Goal: Task Accomplishment & Management: Use online tool/utility

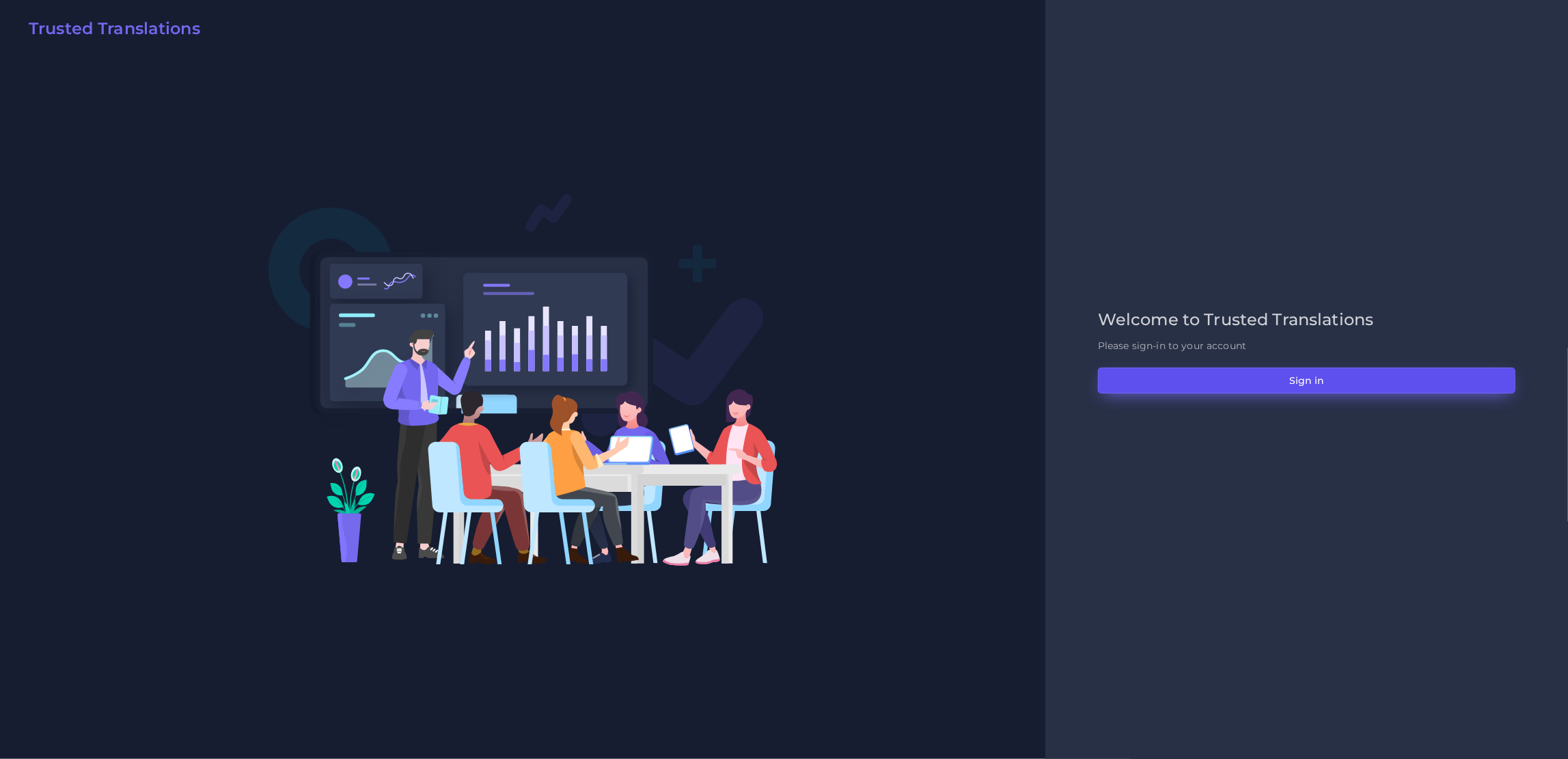
click at [1225, 376] on button "Sign in" at bounding box center [1307, 380] width 418 height 26
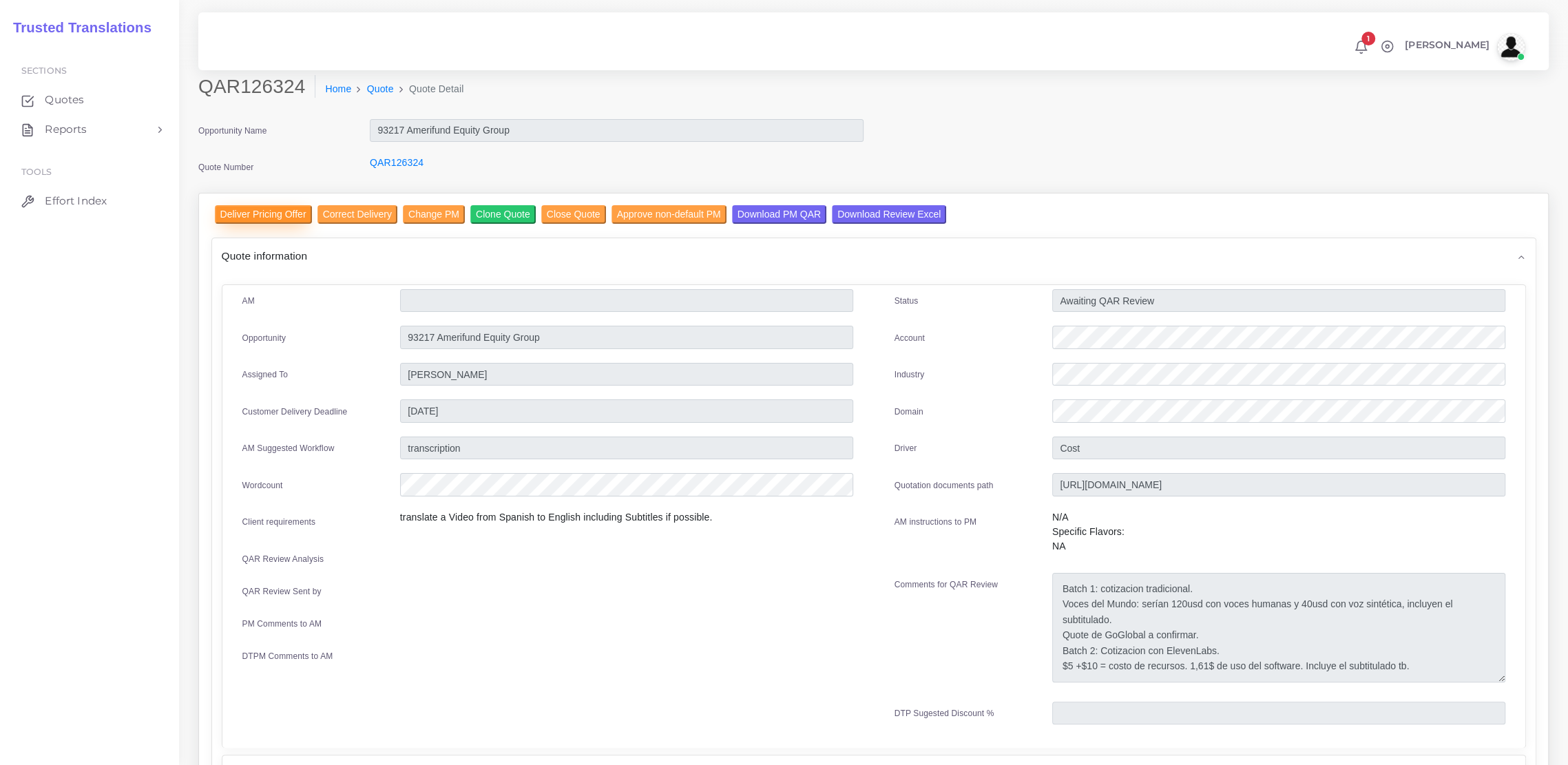
click at [259, 219] on input "Deliver Pricing Offer" at bounding box center [263, 214] width 97 height 19
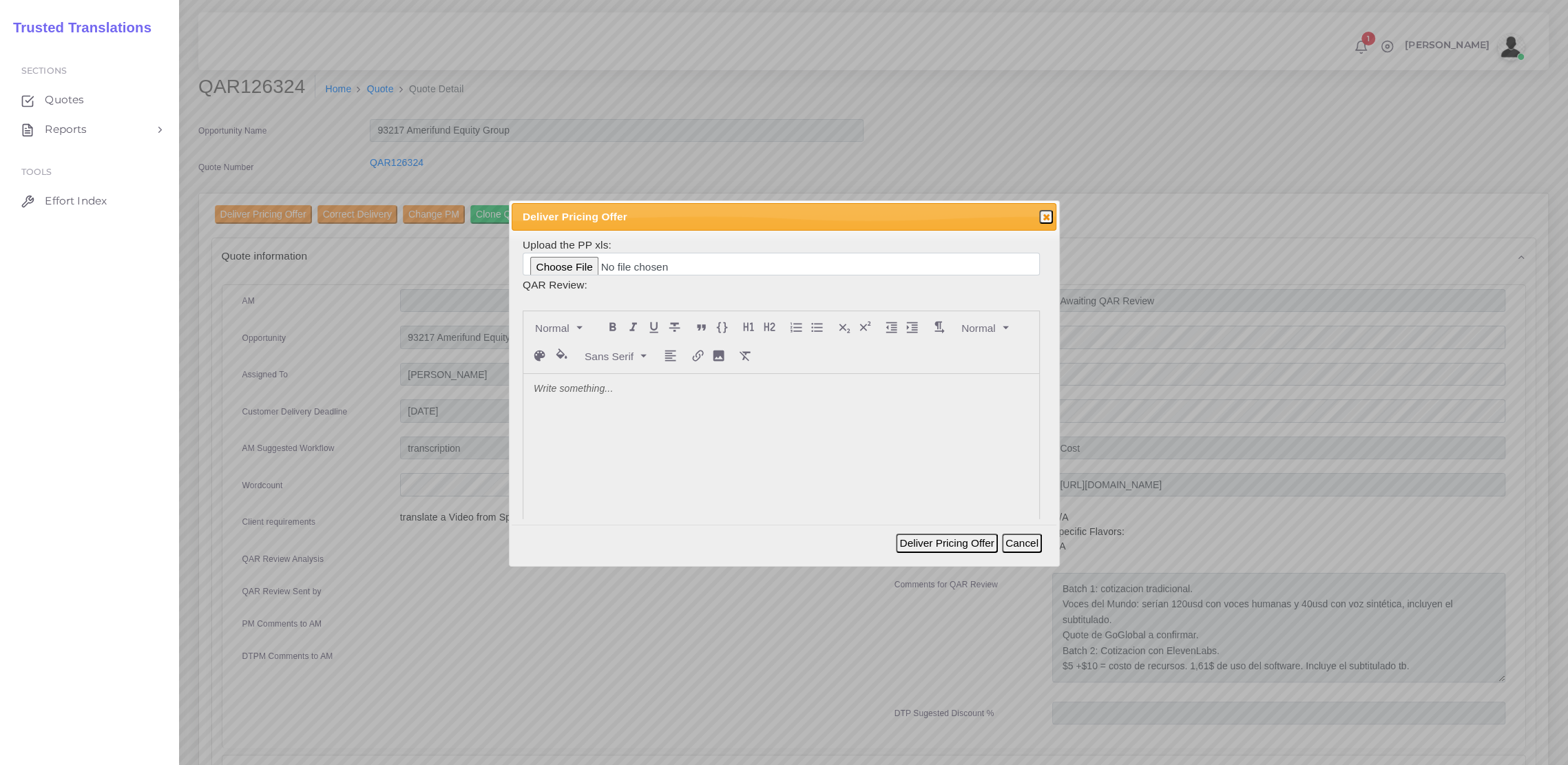
click at [601, 389] on p at bounding box center [781, 389] width 495 height 14
click at [552, 398] on p "Syntetic voices with AI and human review:" at bounding box center [781, 404] width 495 height 14
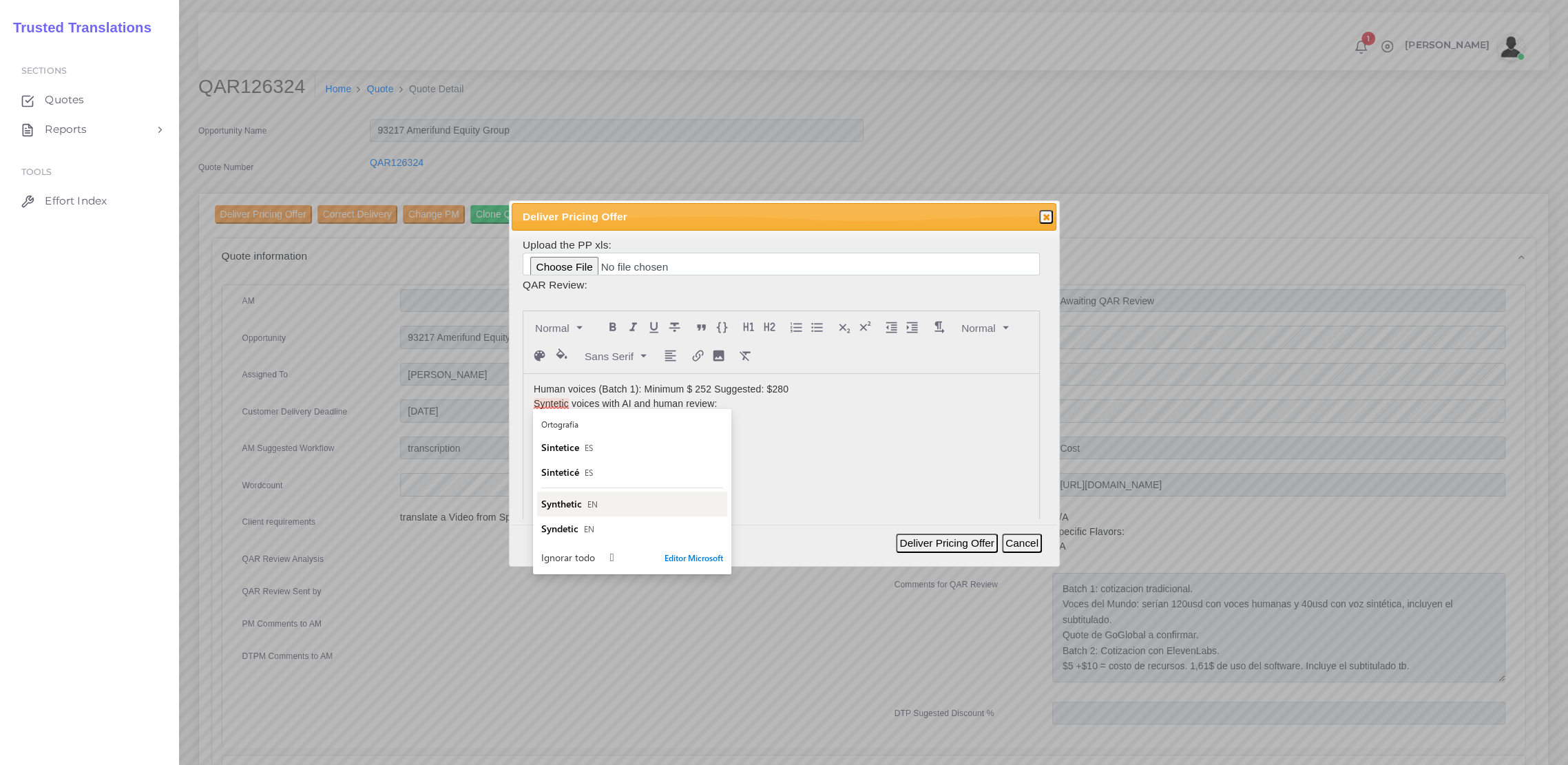
click at [560, 504] on span "Synthetic" at bounding box center [562, 503] width 41 height 13
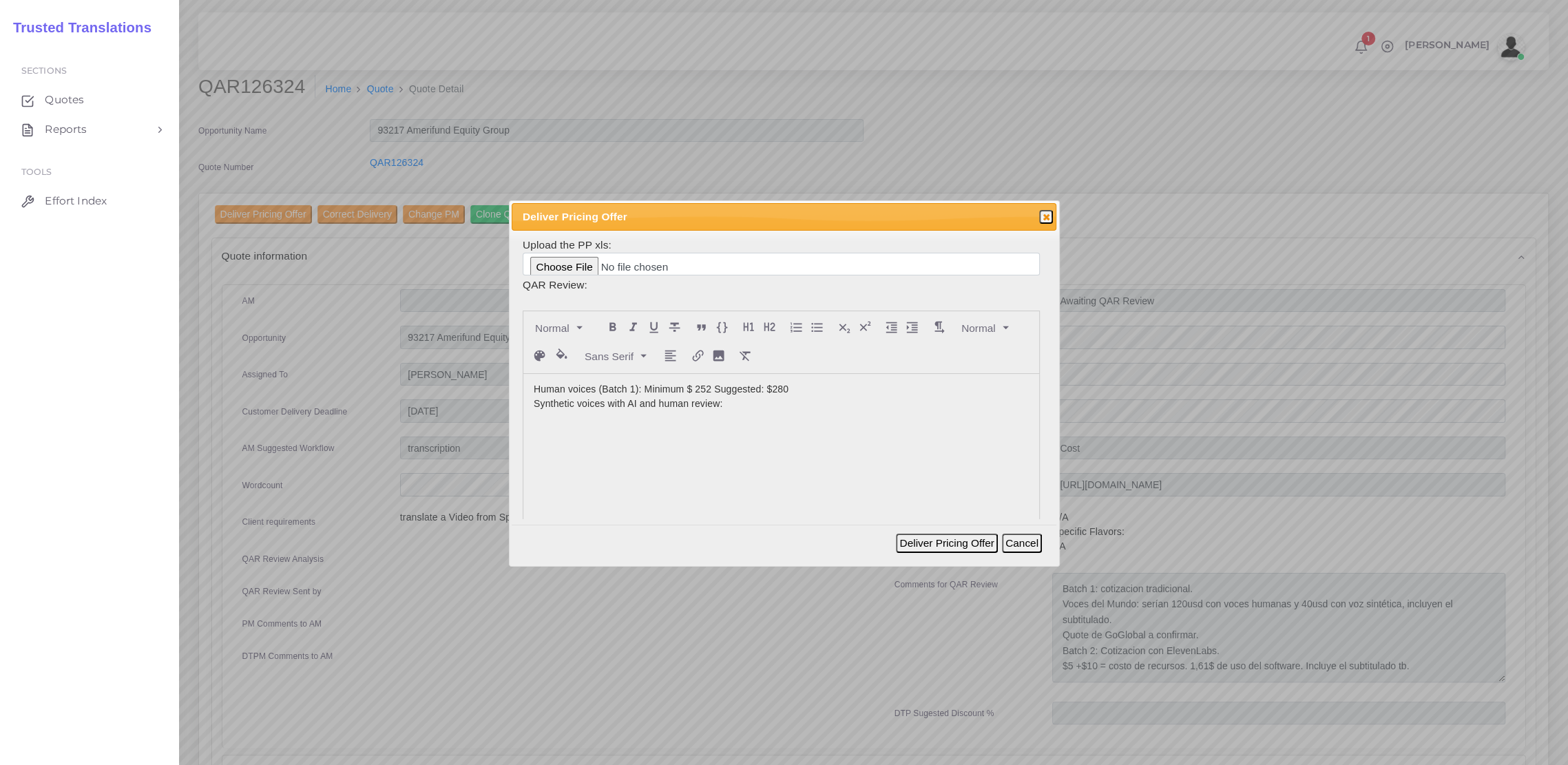
click at [727, 401] on p "Synthetic voices with AI and human review:" at bounding box center [781, 404] width 495 height 14
click at [938, 544] on button "Deliver Pricing Offer" at bounding box center [946, 543] width 101 height 20
